Goal: Transaction & Acquisition: Purchase product/service

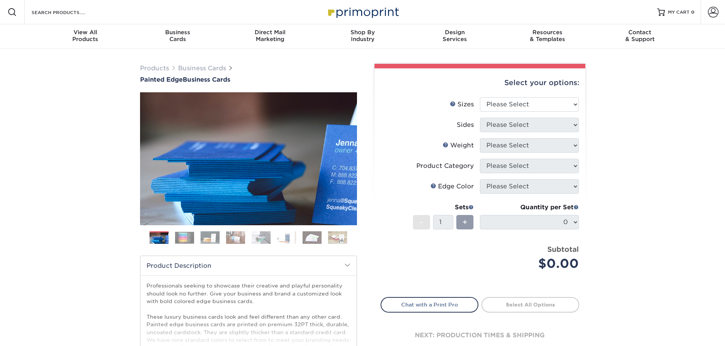
click at [639, 118] on div "Products Business Cards Painted Edge Business Cards Previous Next" at bounding box center [362, 252] width 725 height 406
click at [491, 106] on select "Please Select 2" x 3.5" - Standard 2.125" x 3.375" - European 2.5" x 2.5" - Squ…" at bounding box center [529, 104] width 99 height 14
select select "2.00x3.50"
click at [480, 97] on select "Please Select 2" x 3.5" - Standard 2.125" x 3.375" - European 2.5" x 2.5" - Squ…" at bounding box center [529, 104] width 99 height 14
click at [502, 127] on select "Please Select Print Both Sides Print Front Only" at bounding box center [529, 125] width 99 height 14
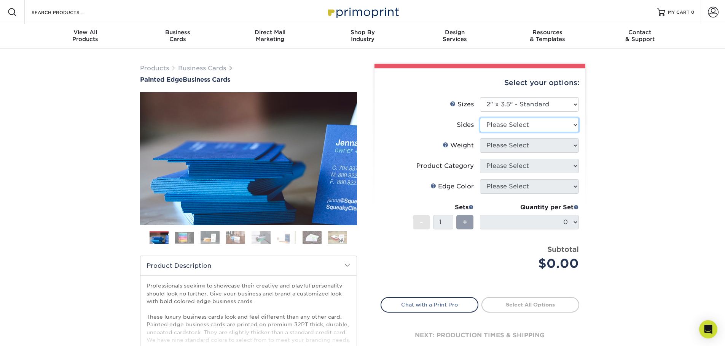
select select "13abbda7-1d64-4f25-8bb2-c179b224825d"
click at [480, 118] on select "Please Select Print Both Sides Print Front Only" at bounding box center [529, 125] width 99 height 14
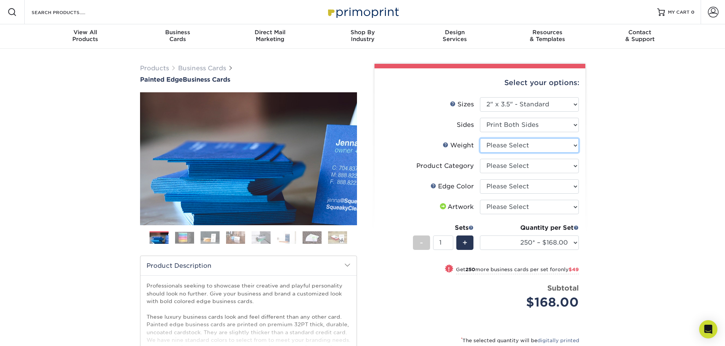
click at [504, 146] on select "Please Select 32PTUC" at bounding box center [529, 145] width 99 height 14
select select "32PTUC"
click at [480, 138] on select "Please Select 32PTUC" at bounding box center [529, 145] width 99 height 14
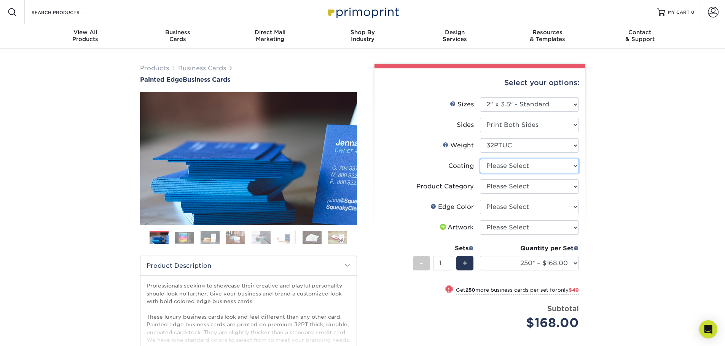
click at [503, 169] on select at bounding box center [529, 166] width 99 height 14
select select "3e7618de-abca-4bda-9f97-8b9129e913d8"
click at [480, 159] on select at bounding box center [529, 166] width 99 height 14
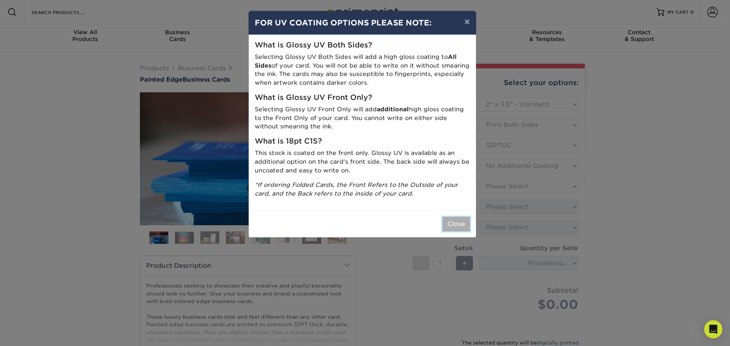
click at [453, 221] on button "Close" at bounding box center [456, 224] width 27 height 14
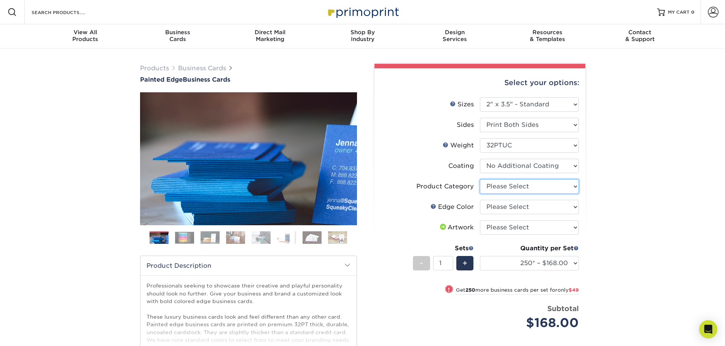
click at [493, 189] on select "Please Select Business Cards" at bounding box center [529, 187] width 99 height 14
select select "3b5148f1-0588-4f88-a218-97bcfdce65c1"
click at [480, 180] on select "Please Select Business Cards" at bounding box center [529, 187] width 99 height 14
click at [498, 209] on select "Please Select Charcoal Black Brown Blue Pearlescent Blue Pearlescent Gold Pearl…" at bounding box center [529, 207] width 99 height 14
select select "1ae850e6-61c5-45b7-a71d-f488378c5a25"
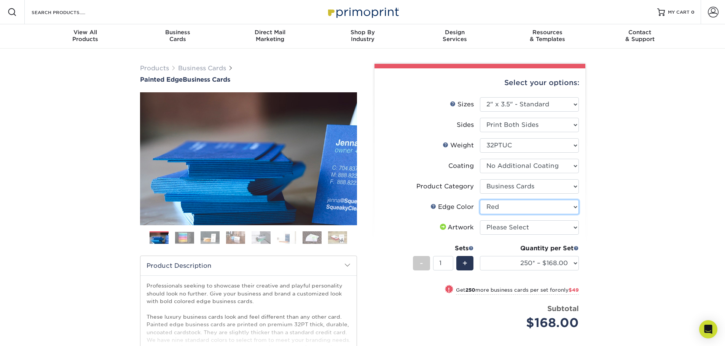
click at [480, 200] on select "Please Select Charcoal Black Brown Blue Pearlescent Blue Pearlescent Gold Pearl…" at bounding box center [529, 207] width 99 height 14
click at [508, 224] on select "Please Select I will upload files I need a design - $100" at bounding box center [529, 228] width 99 height 14
select select "upload"
click at [480, 221] on select "Please Select I will upload files I need a design - $100" at bounding box center [529, 228] width 99 height 14
click at [529, 261] on select "250* – $168.00 500* – $217.00 1000* – $339.00" at bounding box center [529, 263] width 99 height 14
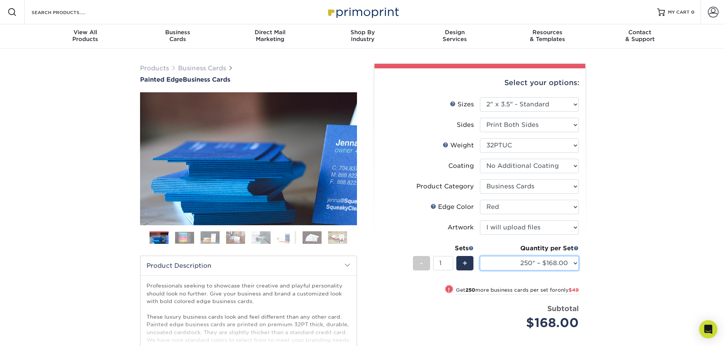
click at [529, 261] on select "250* – $168.00 500* – $217.00 1000* – $339.00" at bounding box center [529, 263] width 99 height 14
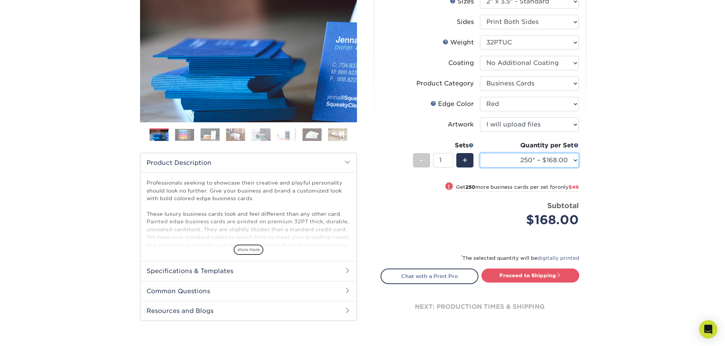
scroll to position [114, 0]
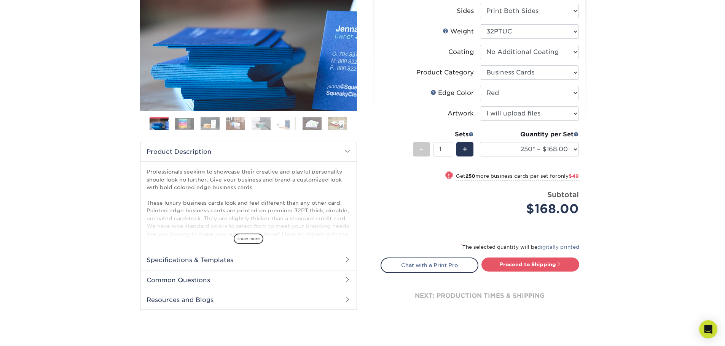
click at [634, 218] on div "Products Business Cards Painted Edge Business Cards Previous Next" at bounding box center [362, 141] width 725 height 412
click at [516, 269] on link "Proceed to Shipping" at bounding box center [530, 265] width 98 height 14
type input "Set 1"
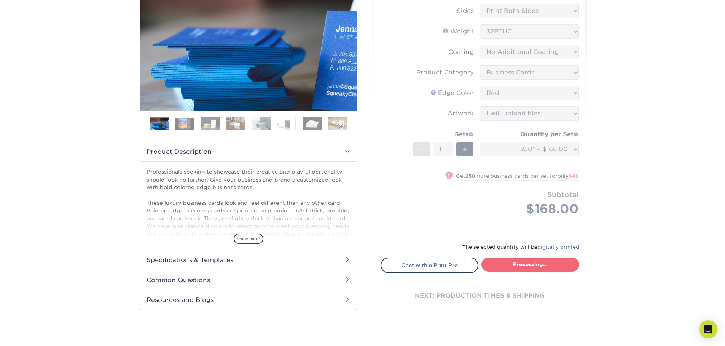
select select "b1d50ed3-fc81-464d-a1d8-d1915fbce704"
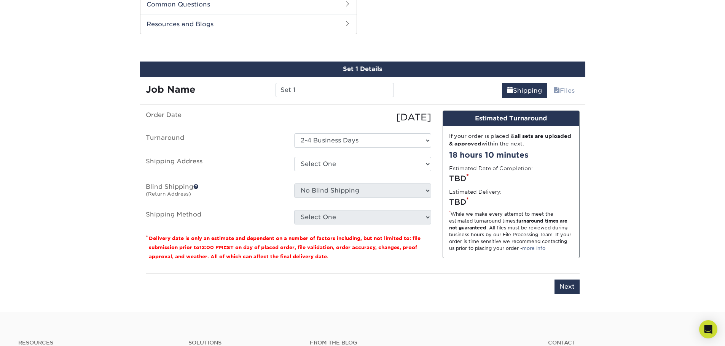
scroll to position [393, 0]
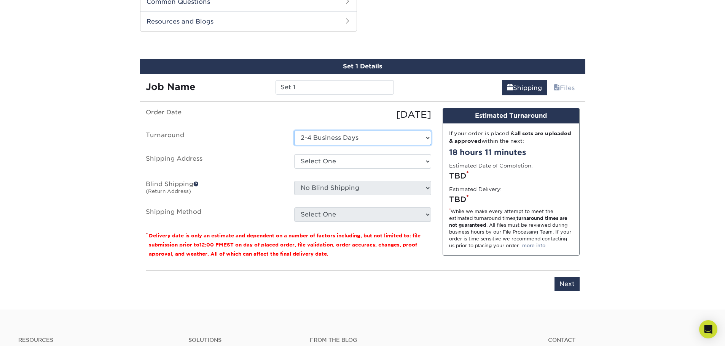
click at [416, 138] on select "Select One 2-4 Business Days" at bounding box center [362, 138] width 137 height 14
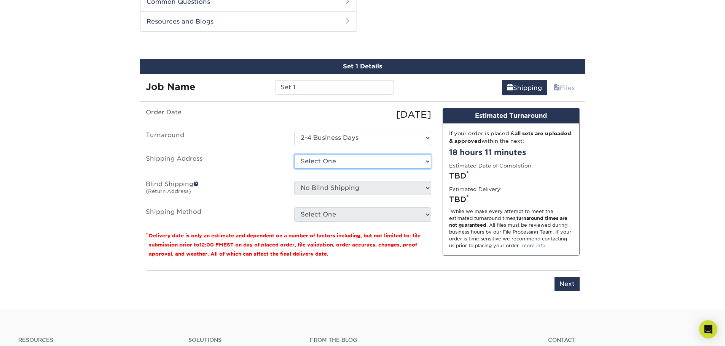
click at [326, 160] on select "Select One + Add New Address - Login" at bounding box center [362, 161] width 137 height 14
click at [294, 169] on select "Select One + Add New Address - Login" at bounding box center [362, 161] width 137 height 14
select select "-1"
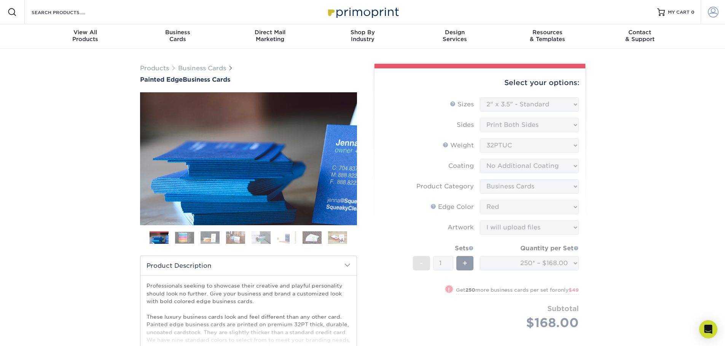
click at [708, 12] on span at bounding box center [712, 12] width 11 height 11
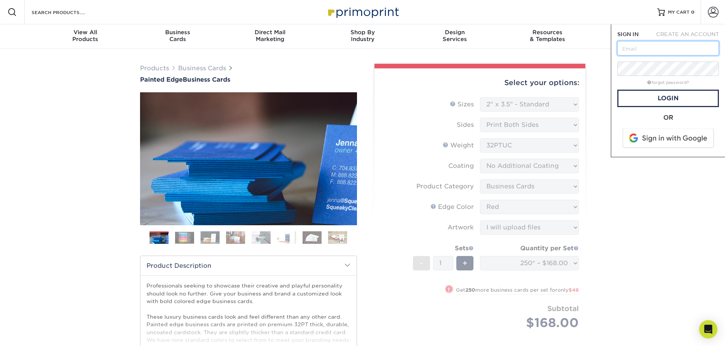
click at [663, 52] on input "text" at bounding box center [668, 48] width 102 height 14
type input "[PERSON_NAME][EMAIL_ADDRESS][DOMAIN_NAME]"
click at [670, 95] on link "Login" at bounding box center [668, 98] width 102 height 17
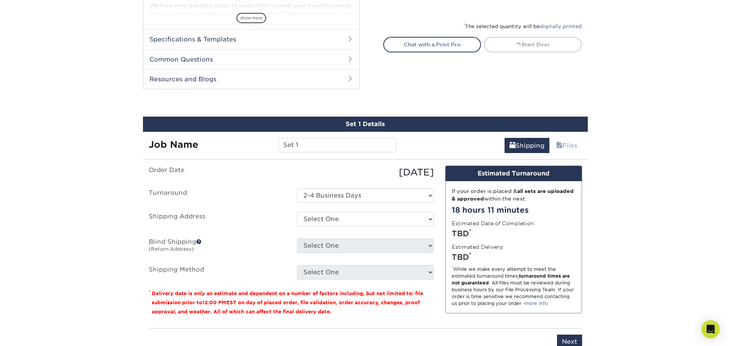
scroll to position [380, 0]
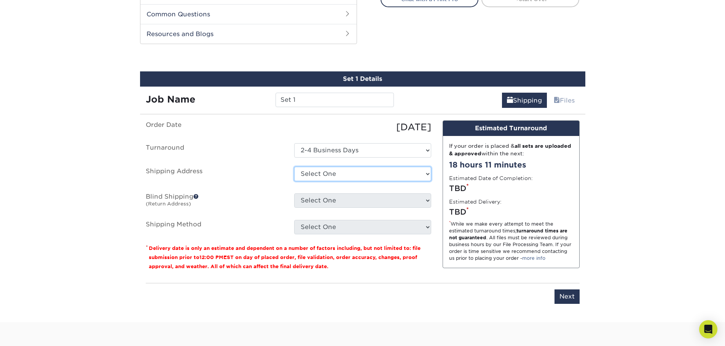
click at [397, 171] on select "Select [GEOGRAPHIC_DATA][STREET_ADDRESS] + Add New Address" at bounding box center [362, 174] width 137 height 14
select select "newaddress"
click at [294, 167] on select "Select [GEOGRAPHIC_DATA][STREET_ADDRESS] + Add New Address" at bounding box center [362, 174] width 137 height 14
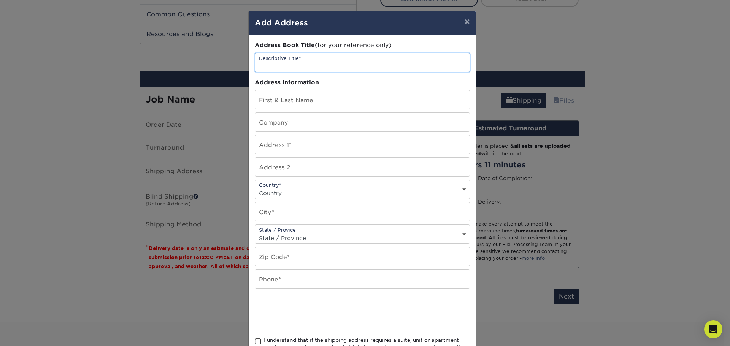
click at [296, 60] on input "text" at bounding box center [362, 62] width 215 height 19
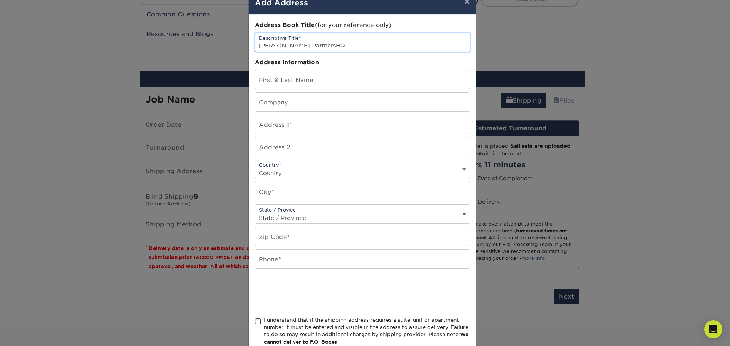
scroll to position [38, 0]
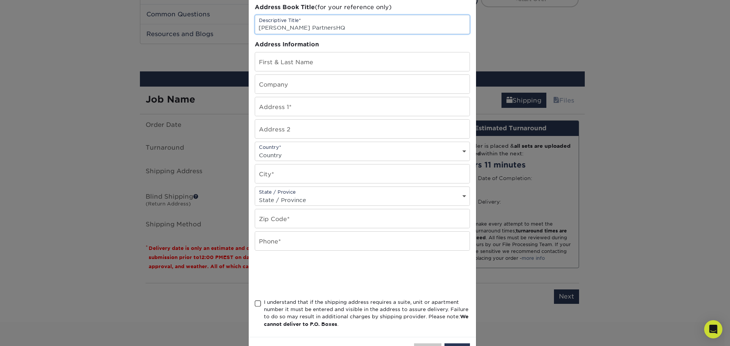
type input "[PERSON_NAME] PartnersHQ"
